Goal: Task Accomplishment & Management: Manage account settings

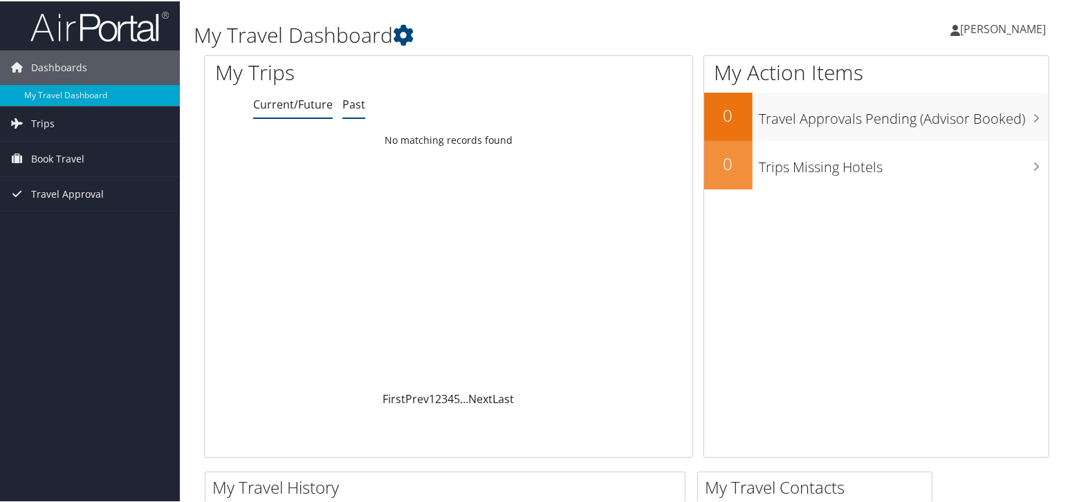
click at [357, 101] on link "Past" at bounding box center [353, 102] width 23 height 15
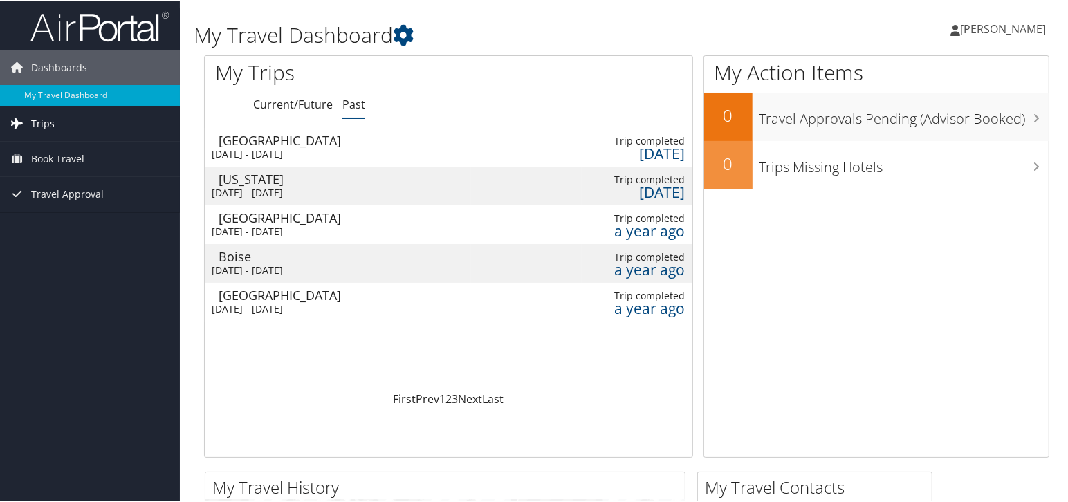
click at [39, 124] on span "Trips" at bounding box center [43, 122] width 24 height 35
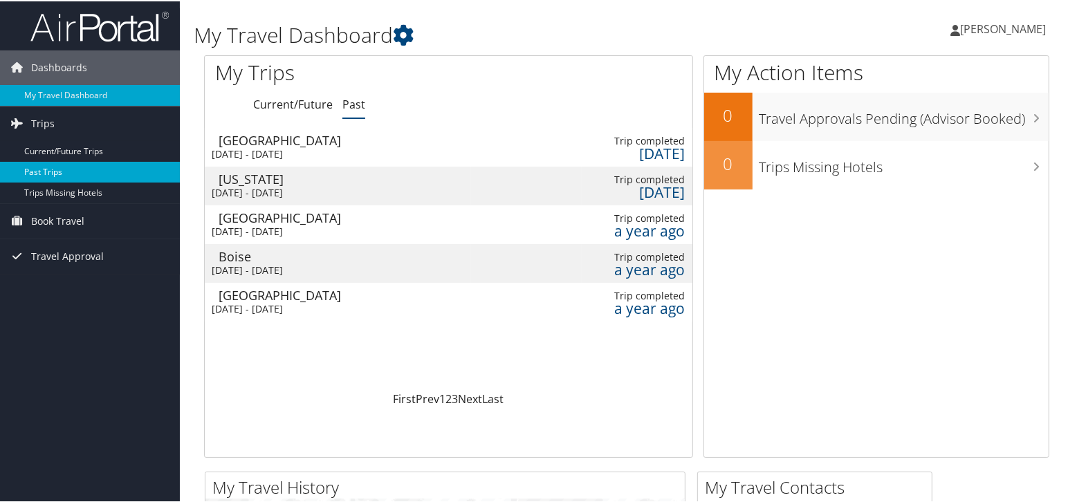
click at [46, 171] on link "Past Trips" at bounding box center [90, 170] width 180 height 21
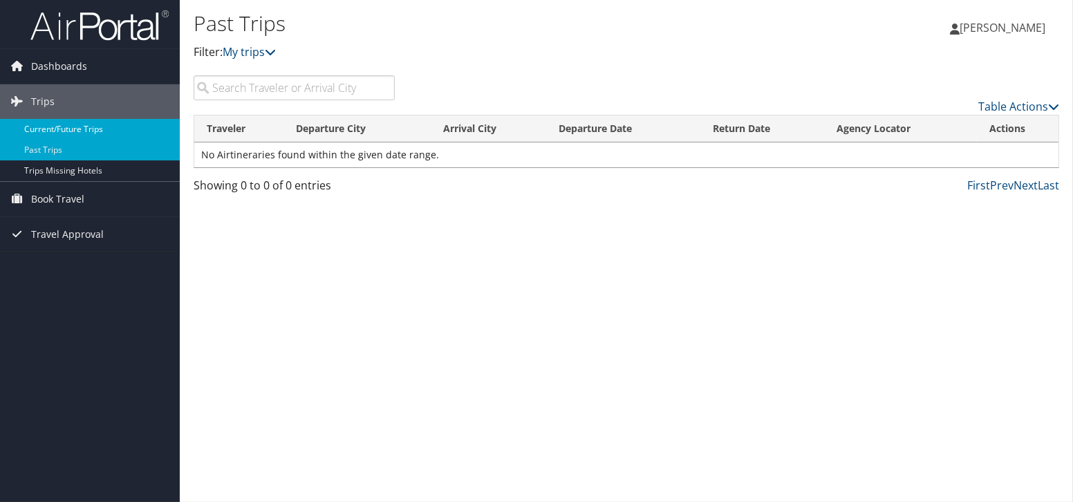
click at [80, 126] on link "Current/Future Trips" at bounding box center [90, 129] width 180 height 21
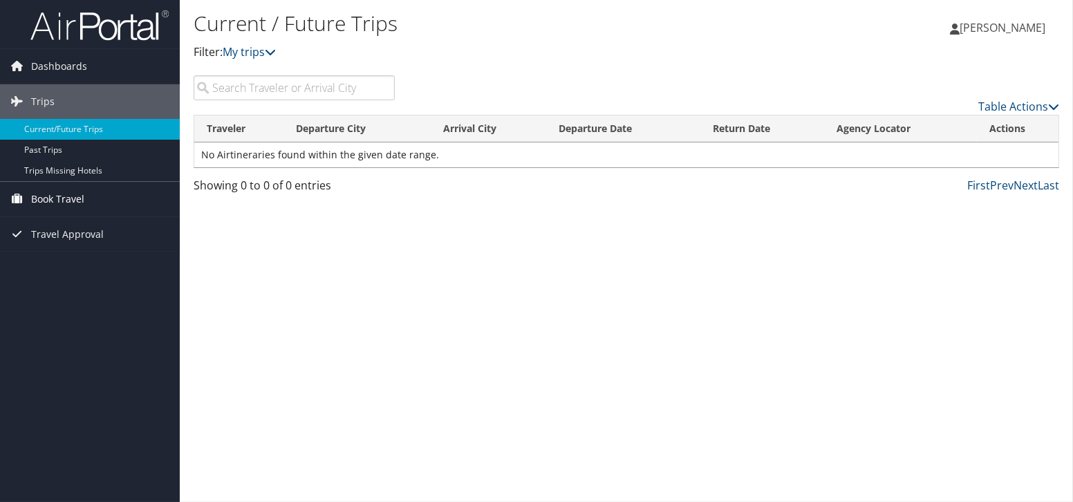
click at [53, 194] on span "Book Travel" at bounding box center [57, 199] width 53 height 35
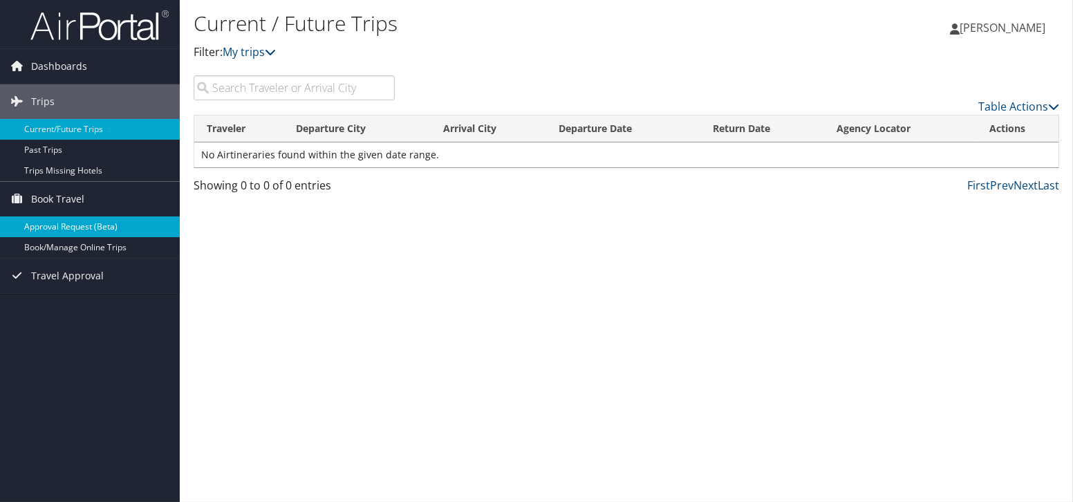
click at [77, 226] on link "Approval Request (Beta)" at bounding box center [90, 226] width 180 height 21
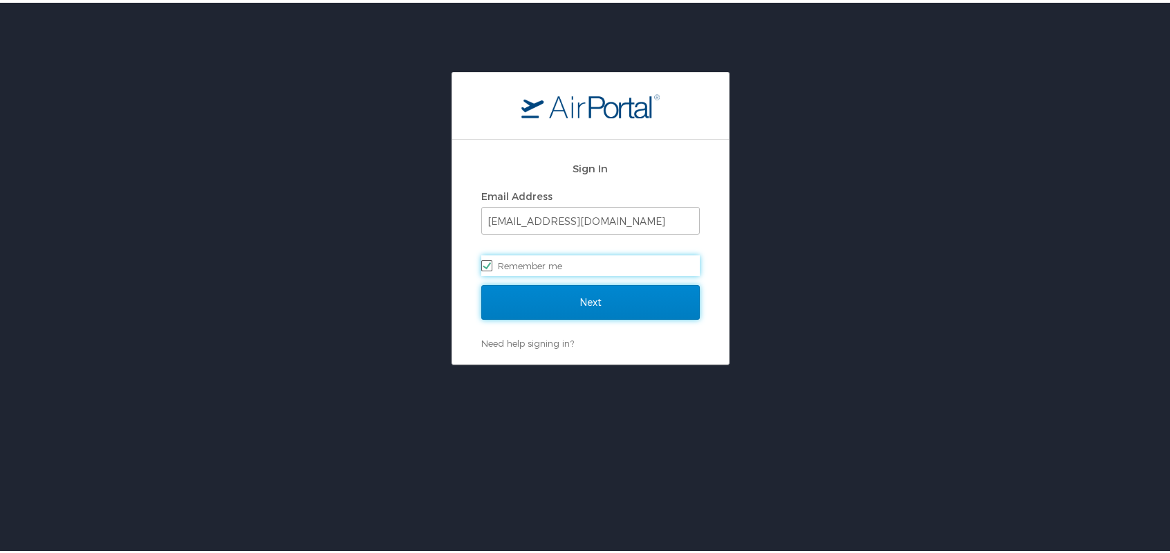
click at [558, 297] on input "Next" at bounding box center [590, 299] width 219 height 35
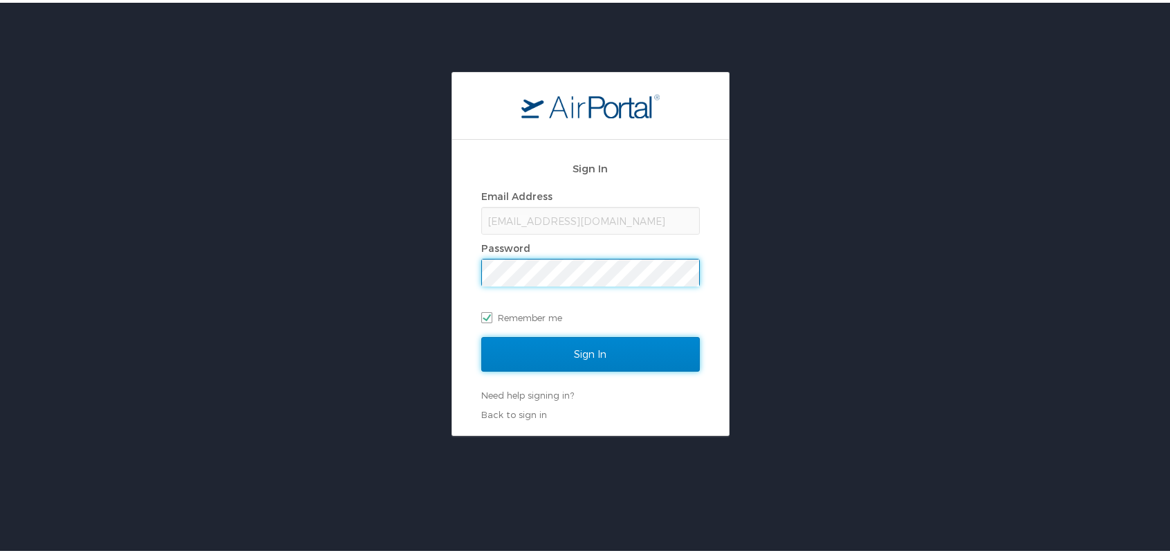
click at [556, 347] on input "Sign In" at bounding box center [590, 351] width 219 height 35
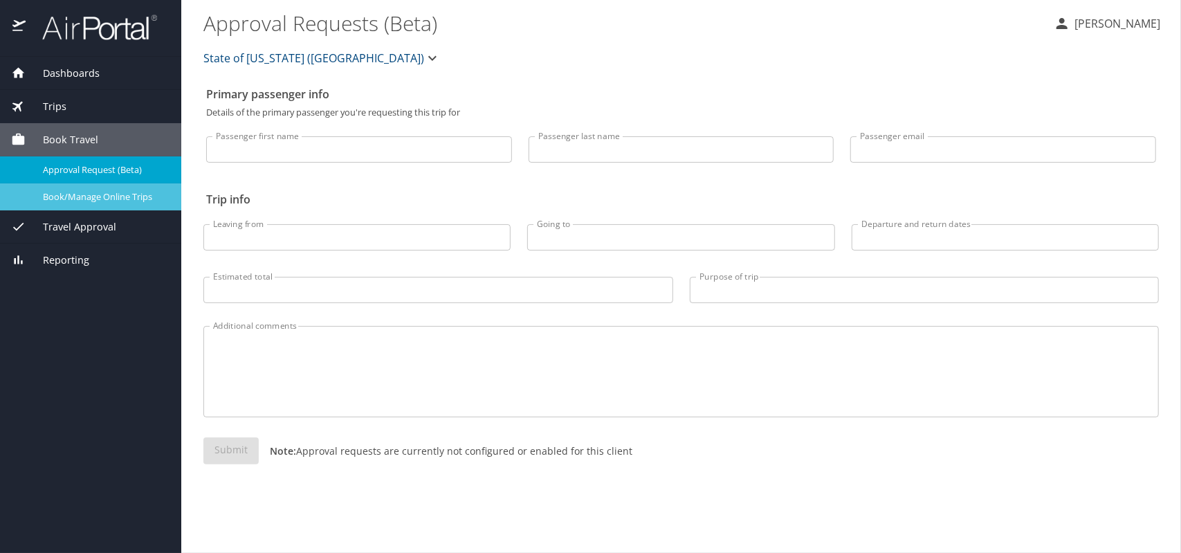
click at [118, 195] on span "Book/Manage Online Trips" at bounding box center [104, 196] width 122 height 13
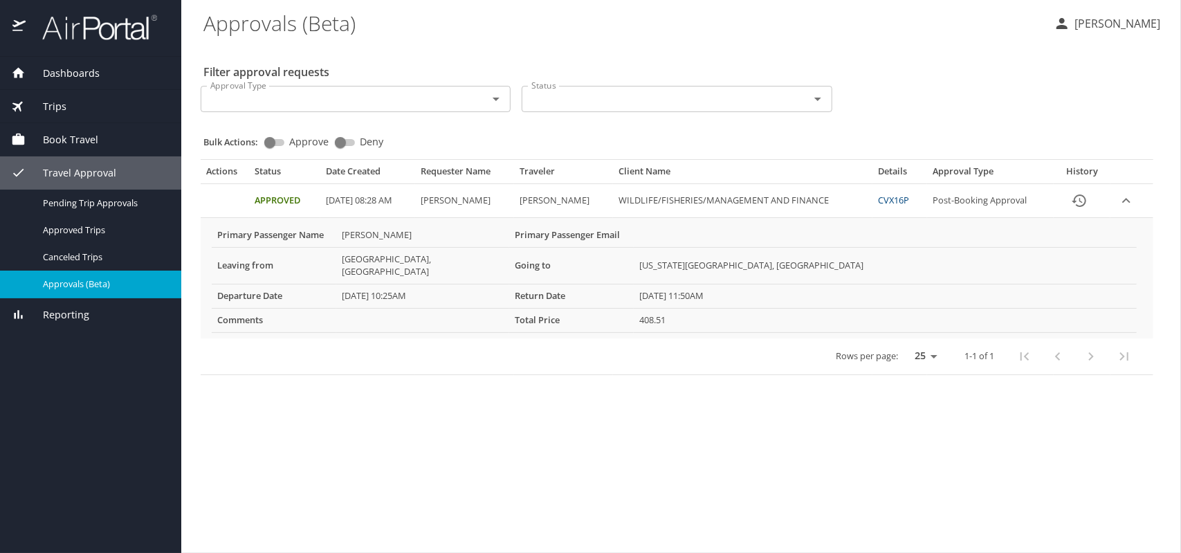
click at [907, 199] on link "CVX16P" at bounding box center [893, 200] width 31 height 12
